Goal: Navigation & Orientation: Find specific page/section

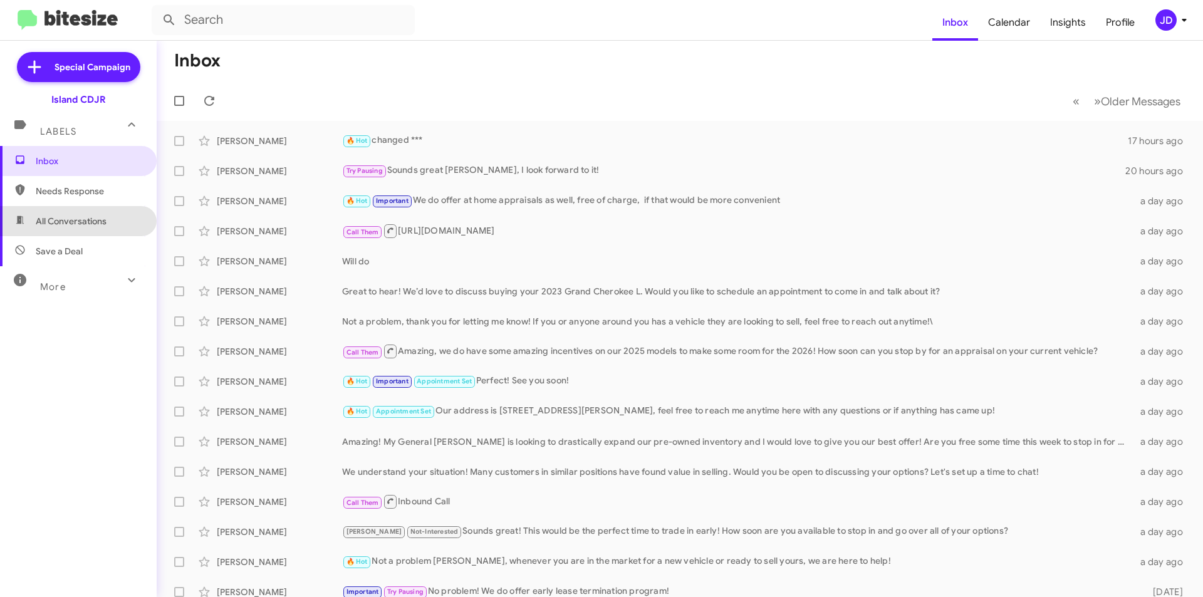
click at [116, 216] on span "All Conversations" at bounding box center [78, 221] width 157 height 30
type input "in:all-conversations"
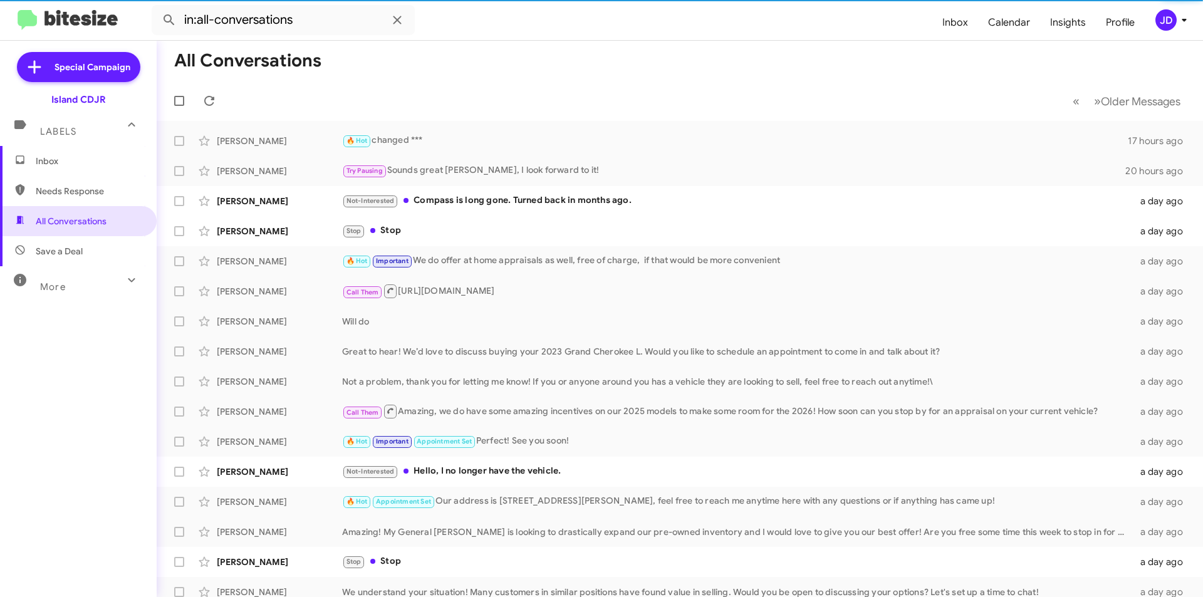
click at [113, 159] on span "Inbox" at bounding box center [89, 161] width 106 height 13
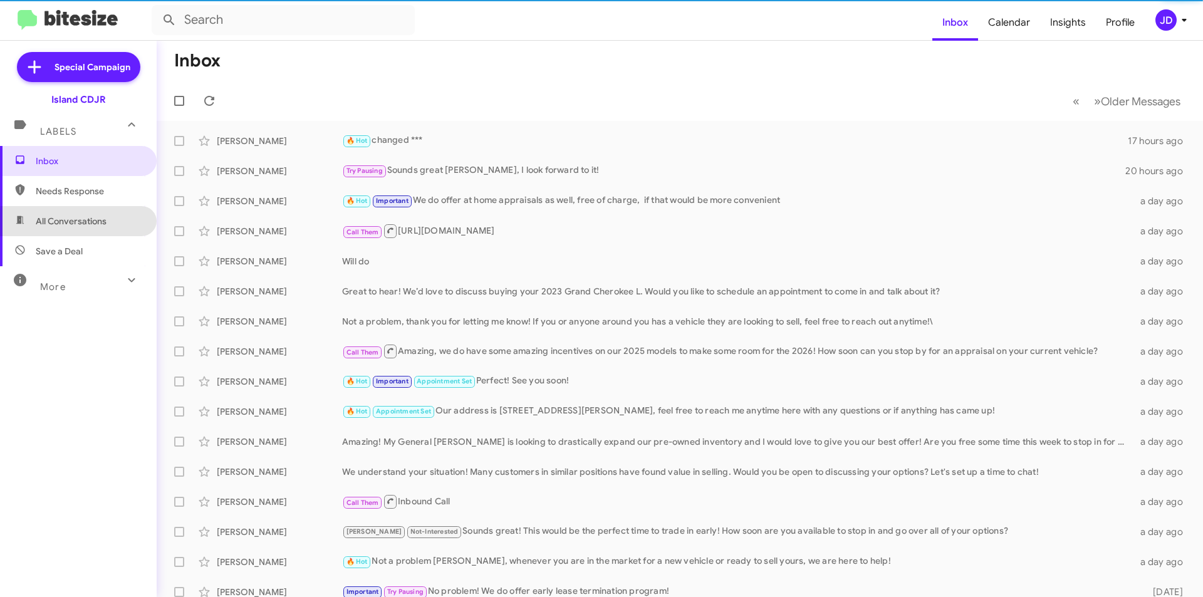
click at [108, 224] on span "All Conversations" at bounding box center [78, 221] width 157 height 30
type input "in:all-conversations"
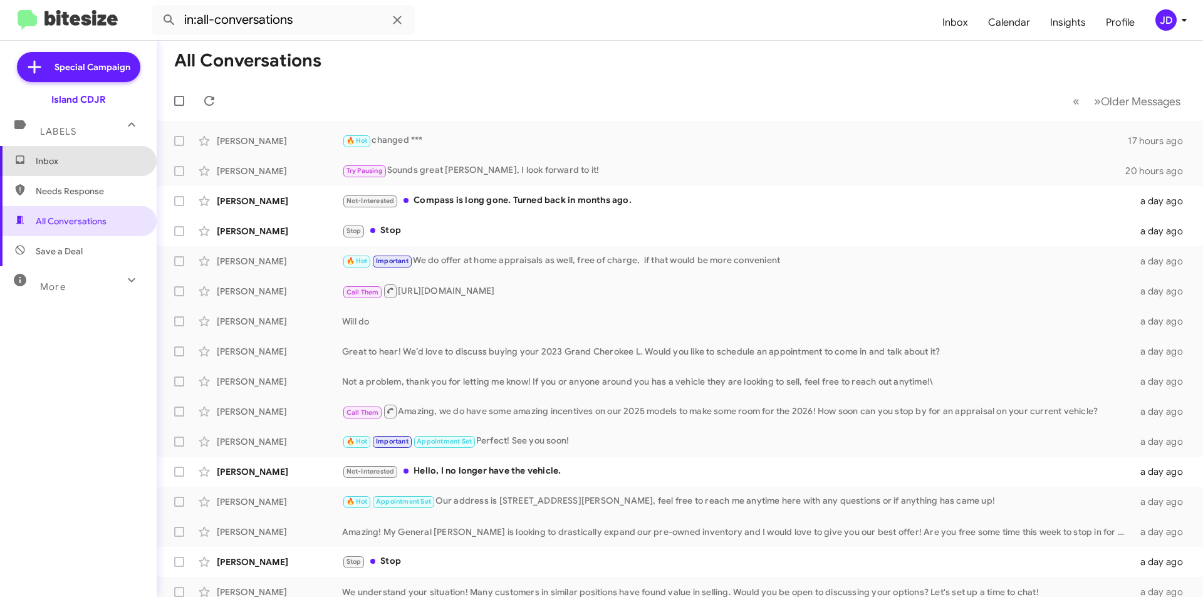
click at [106, 158] on span "Inbox" at bounding box center [89, 161] width 106 height 13
